Goal: Transaction & Acquisition: Purchase product/service

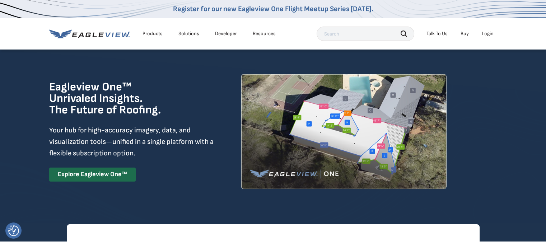
click at [490, 35] on div "Login" at bounding box center [488, 34] width 12 height 6
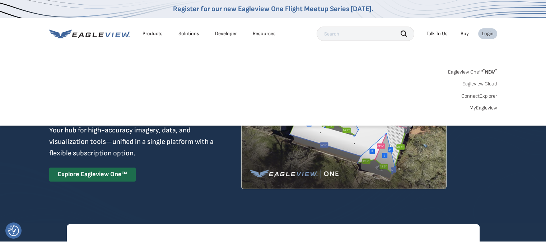
click at [486, 34] on div "Login" at bounding box center [488, 34] width 12 height 6
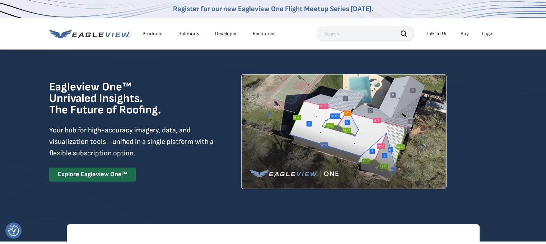
click at [486, 34] on div "Login" at bounding box center [488, 34] width 12 height 6
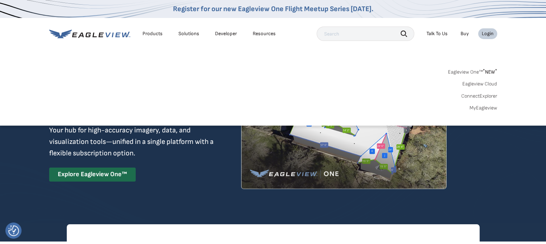
click at [465, 32] on link "Buy" at bounding box center [465, 34] width 8 height 6
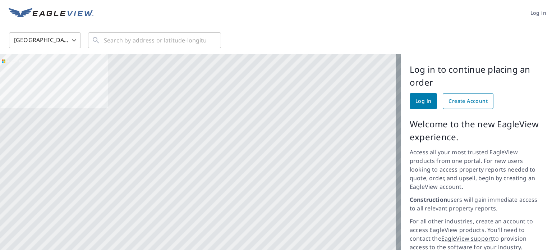
click at [462, 100] on span "Create Account" at bounding box center [467, 101] width 39 height 9
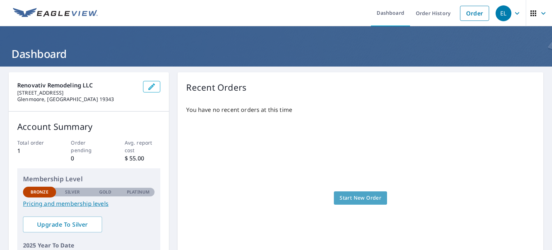
click at [349, 196] on span "Start New Order" at bounding box center [360, 197] width 42 height 9
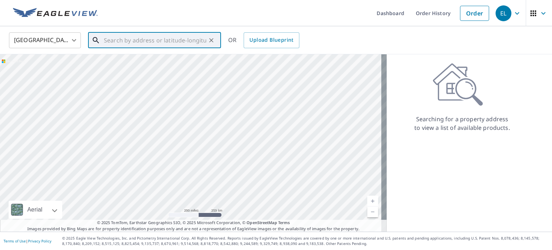
paste input "[STREET_ADDRESS]"
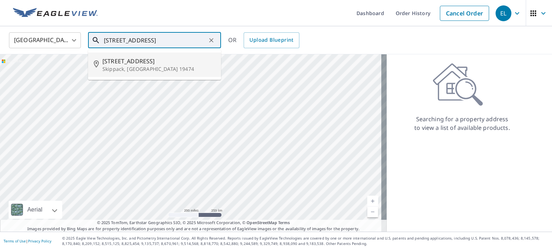
click at [142, 65] on p "Skippack, [GEOGRAPHIC_DATA] 19474" at bounding box center [158, 68] width 113 height 7
type input "[STREET_ADDRESS]"
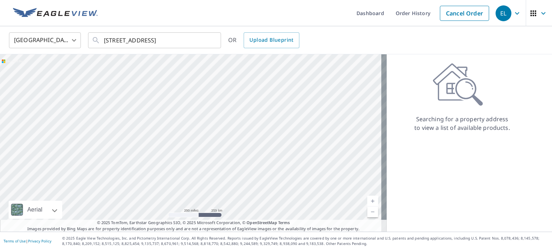
scroll to position [0, 0]
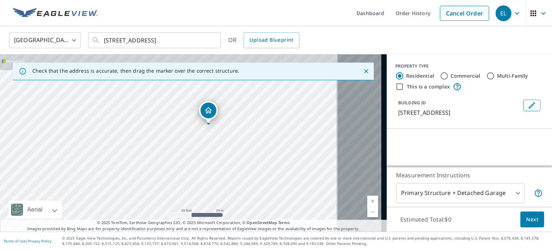
drag, startPoint x: 288, startPoint y: 131, endPoint x: 208, endPoint y: 153, distance: 82.8
click at [205, 159] on div "[STREET_ADDRESS]" at bounding box center [193, 142] width 386 height 177
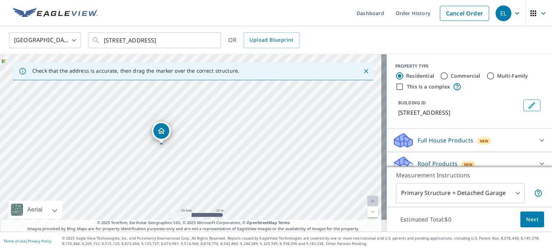
click at [181, 131] on div "[STREET_ADDRESS]" at bounding box center [193, 142] width 386 height 177
click at [181, 138] on div "[STREET_ADDRESS]" at bounding box center [193, 142] width 386 height 177
click at [176, 127] on div "[STREET_ADDRESS]" at bounding box center [193, 142] width 386 height 177
click at [210, 122] on div "[STREET_ADDRESS]" at bounding box center [193, 142] width 386 height 177
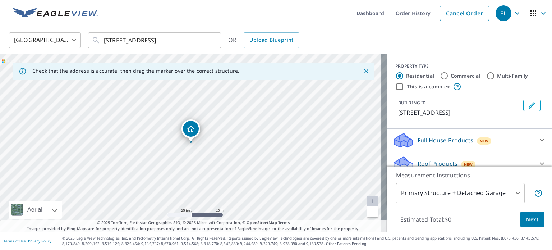
click at [210, 121] on div "[STREET_ADDRESS]" at bounding box center [193, 142] width 386 height 177
click at [395, 87] on input "This is a complex" at bounding box center [399, 86] width 9 height 9
checkbox input "true"
radio input "false"
radio input "true"
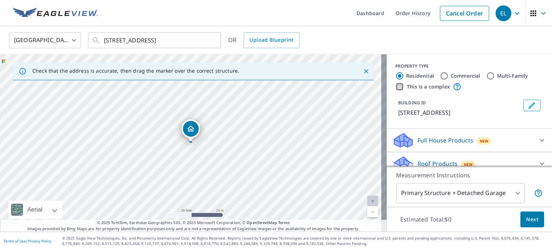
type input "4"
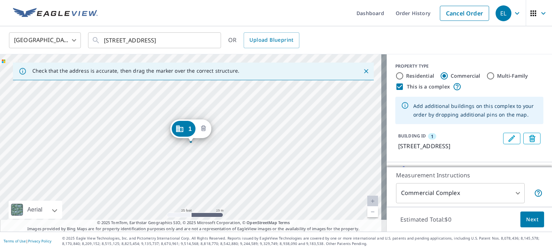
click at [204, 130] on icon "Delete building 1" at bounding box center [203, 128] width 9 height 9
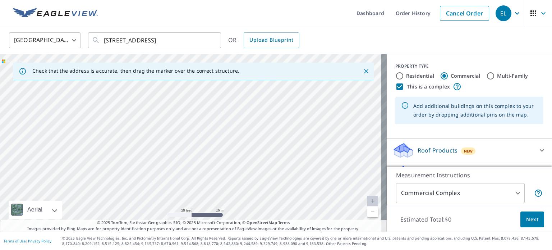
click at [212, 132] on div at bounding box center [193, 142] width 386 height 177
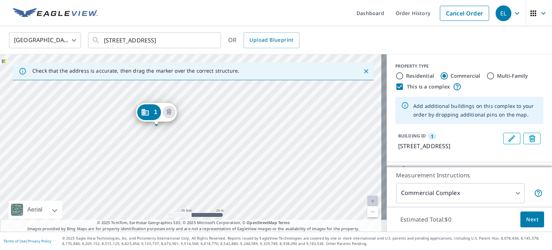
click at [192, 190] on div "1 [STREET_ADDRESS]" at bounding box center [193, 142] width 386 height 177
click at [161, 136] on div "1 [STREET_ADDRESS]" at bounding box center [193, 142] width 386 height 177
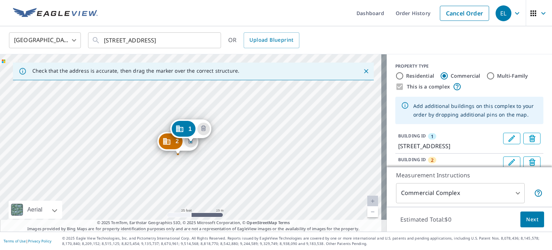
click at [178, 158] on div "2 [STREET_ADDRESS] 1 [STREET_ADDRESS]" at bounding box center [193, 142] width 386 height 177
click at [205, 129] on icon "Delete building 1" at bounding box center [203, 128] width 5 height 6
click at [203, 129] on icon "Delete building 1" at bounding box center [203, 128] width 2 height 2
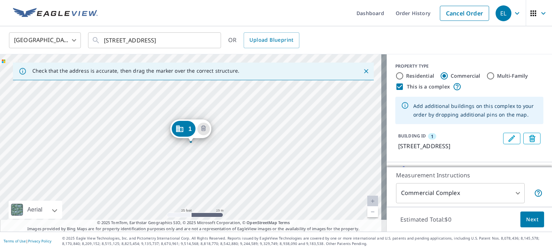
click at [203, 129] on icon "Delete building 1" at bounding box center [203, 128] width 2 height 2
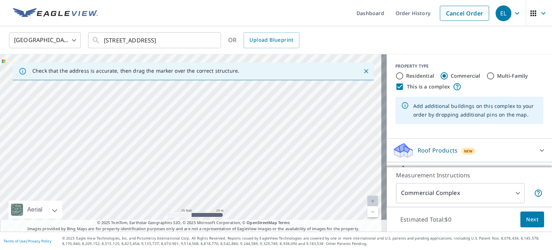
click at [161, 132] on div at bounding box center [193, 142] width 386 height 177
type input "[STREET_ADDRESS]"
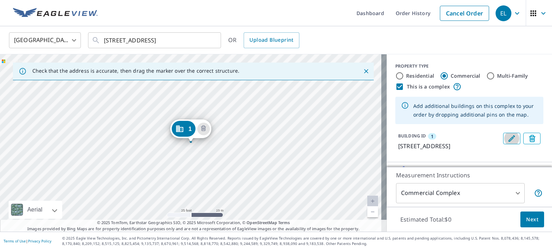
click at [503, 136] on button "Edit building 1" at bounding box center [511, 137] width 17 height 11
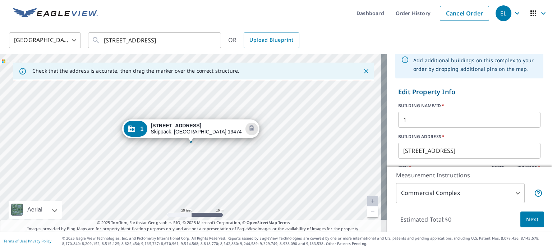
scroll to position [108, 0]
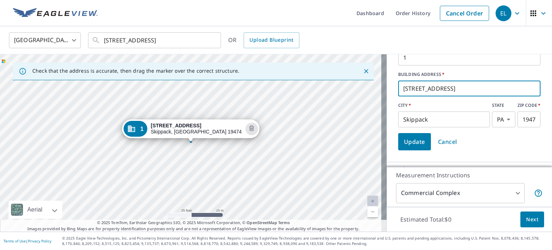
click at [410, 88] on input "[STREET_ADDRESS]" at bounding box center [469, 88] width 142 height 20
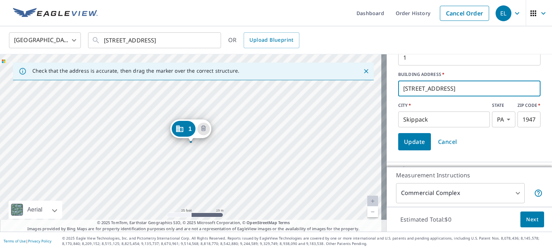
type input "[STREET_ADDRESS]"
click at [408, 142] on span "Update" at bounding box center [414, 141] width 21 height 10
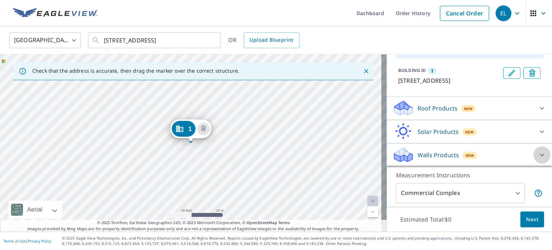
click at [537, 153] on icon at bounding box center [541, 154] width 9 height 9
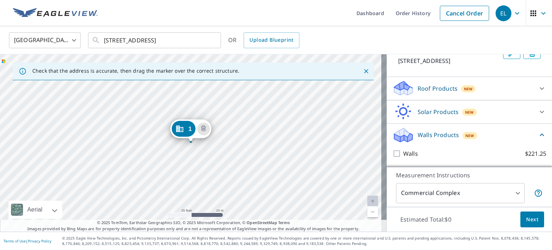
scroll to position [94, 0]
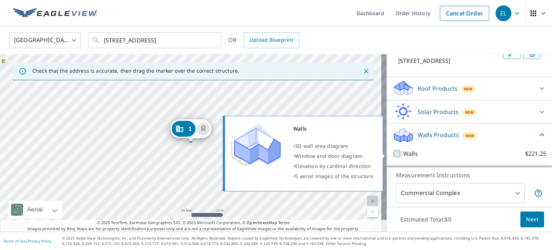
click at [392, 153] on input "Walls $221.25" at bounding box center [397, 153] width 11 height 9
checkbox input "true"
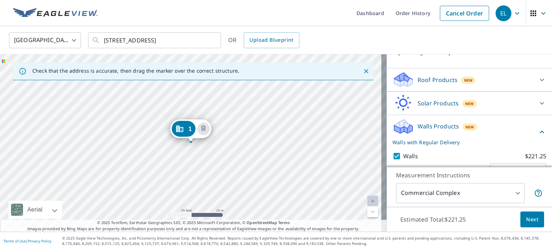
scroll to position [121, 0]
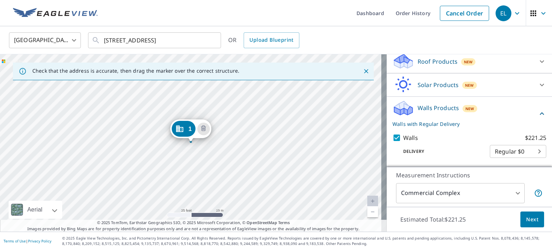
click at [525, 152] on body "EL EL Dashboard Order History Cancel Order [GEOGRAPHIC_DATA] US ​ [STREET_ADDRE…" at bounding box center [276, 125] width 552 height 250
click at [492, 33] on div at bounding box center [276, 125] width 552 height 250
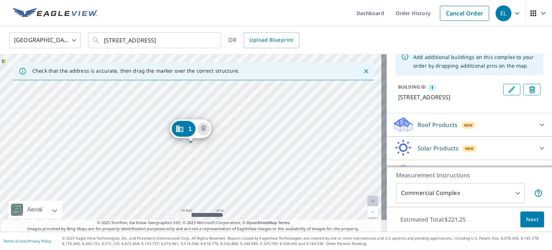
scroll to position [0, 0]
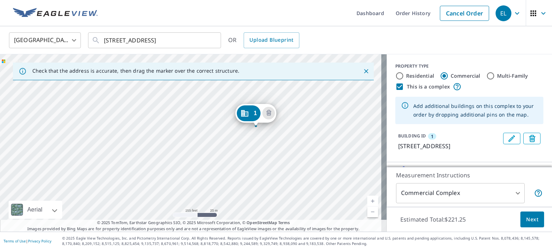
click at [526, 219] on span "Next" at bounding box center [532, 219] width 12 height 9
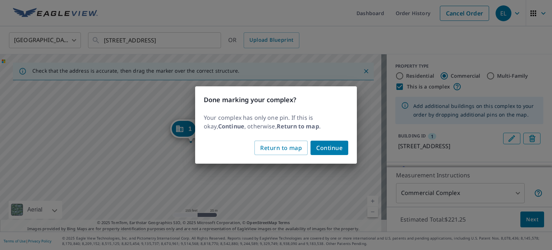
click at [335, 146] on span "Continue" at bounding box center [329, 148] width 26 height 10
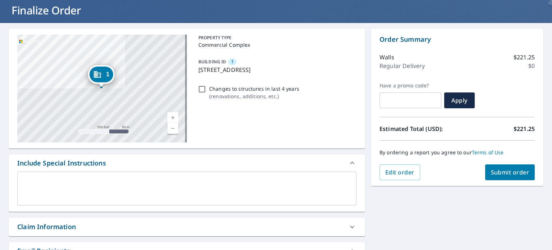
scroll to position [108, 0]
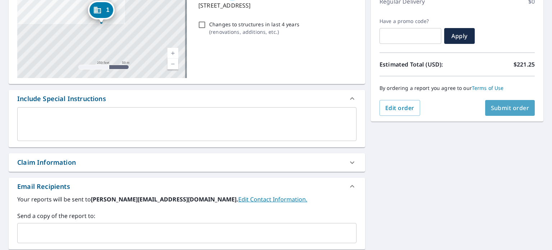
click at [514, 107] on span "Submit order" at bounding box center [509, 108] width 38 height 8
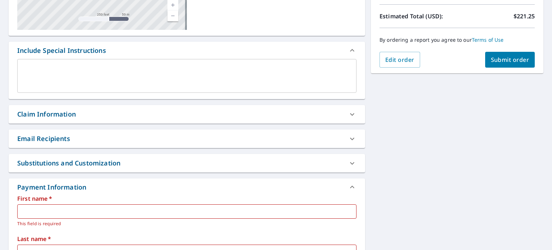
scroll to position [180, 0]
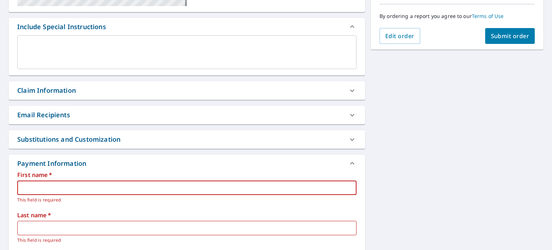
click at [197, 189] on input "text" at bounding box center [186, 187] width 339 height 14
type input "[PERSON_NAME]"
click at [23, 231] on input "text" at bounding box center [186, 227] width 339 height 14
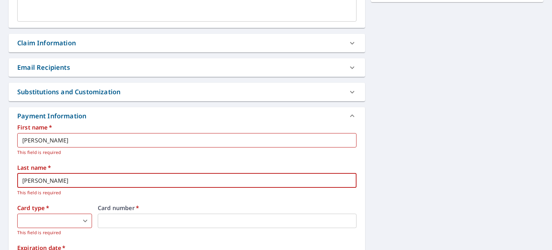
scroll to position [251, 0]
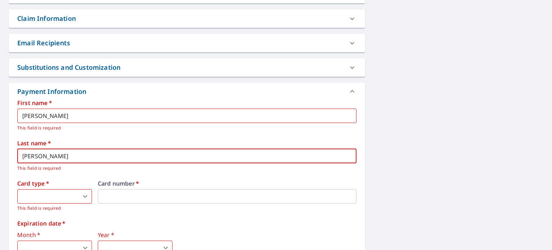
type input "[PERSON_NAME]"
click at [26, 199] on body "EL EL Dashboard Order History Cancel Order EL Dashboard / Finalize Order Finali…" at bounding box center [276, 125] width 552 height 250
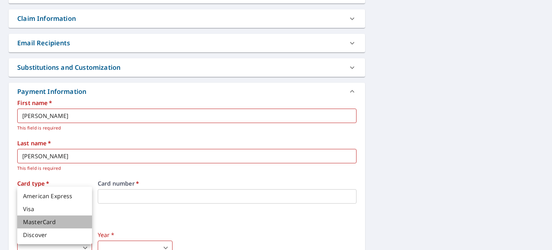
click at [36, 219] on li "MasterCard" at bounding box center [54, 221] width 75 height 13
type input "3"
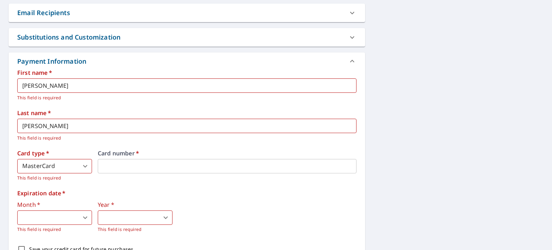
scroll to position [287, 0]
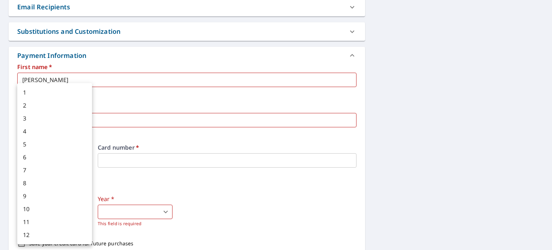
click at [85, 210] on body "EL EL Dashboard Order History Cancel Order EL Dashboard / Finalize Order Finali…" at bounding box center [276, 125] width 552 height 250
click at [47, 207] on li "10" at bounding box center [54, 208] width 75 height 13
type input "10"
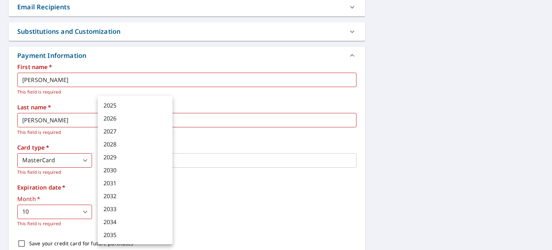
click at [106, 209] on body "EL EL Dashboard Order History Cancel Order EL Dashboard / Finalize Order Finali…" at bounding box center [276, 125] width 552 height 250
click at [132, 145] on li "2028" at bounding box center [135, 144] width 75 height 13
type input "2028"
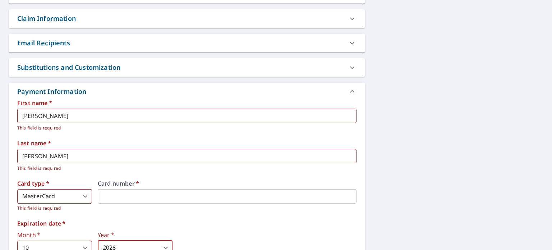
click at [227, 210] on div "First name   * [PERSON_NAME] ​ This field is required Last name   * [PERSON_NAM…" at bounding box center [186, 193] width 339 height 187
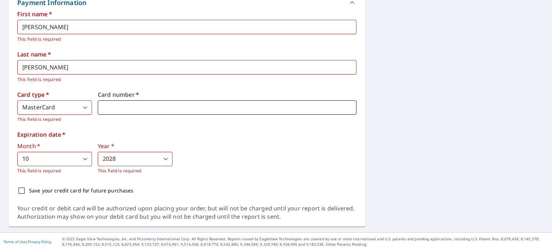
scroll to position [340, 0]
click at [152, 186] on div "Save your credit card for future purchases" at bounding box center [186, 189] width 339 height 15
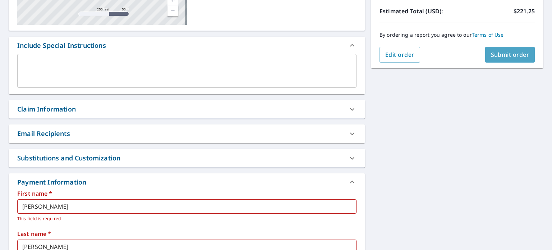
drag, startPoint x: 509, startPoint y: 50, endPoint x: 505, endPoint y: 56, distance: 6.9
click at [507, 52] on span "Submit order" at bounding box center [509, 55] width 38 height 8
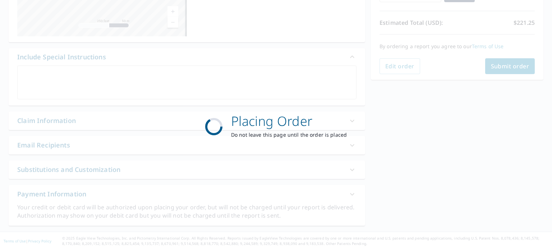
click at [505, 56] on div "Placing Order Do not leave this page until the order is placed" at bounding box center [276, 125] width 552 height 250
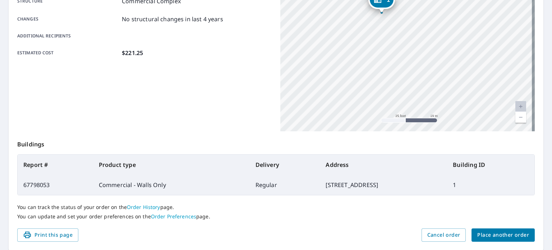
drag, startPoint x: 432, startPoint y: 42, endPoint x: 367, endPoint y: 103, distance: 89.2
click at [367, 103] on div "1 [STREET_ADDRESS]" at bounding box center [407, 42] width 254 height 180
drag, startPoint x: 387, startPoint y: 83, endPoint x: 356, endPoint y: 110, distance: 40.5
click at [356, 110] on div "1 [STREET_ADDRESS]" at bounding box center [407, 42] width 254 height 180
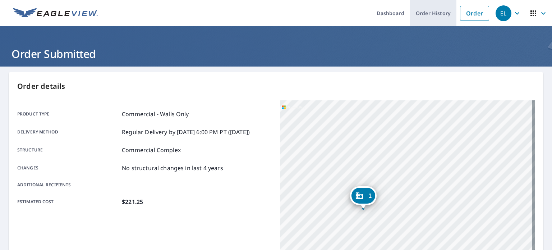
click at [425, 16] on link "Order History" at bounding box center [433, 13] width 46 height 26
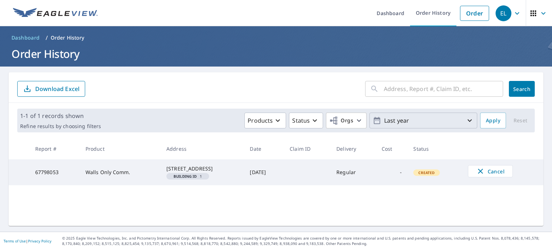
click at [396, 118] on p "Last year" at bounding box center [423, 120] width 84 height 13
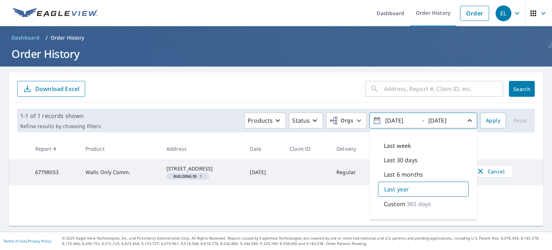
click at [399, 203] on p "Custom" at bounding box center [394, 203] width 22 height 9
click at [340, 91] on form "​ Search Download Excel" at bounding box center [275, 89] width 517 height 16
